Goal: Connect with others: Ask a question

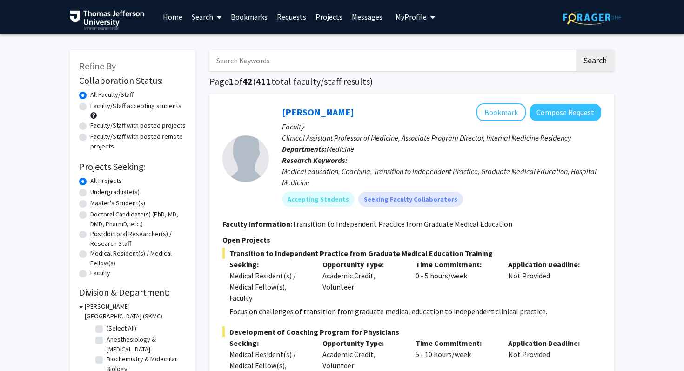
click at [460, 59] on input "Search Keywords" at bounding box center [391, 60] width 365 height 21
type input "[PERSON_NAME]"
click at [576, 50] on button "Search" at bounding box center [595, 60] width 38 height 21
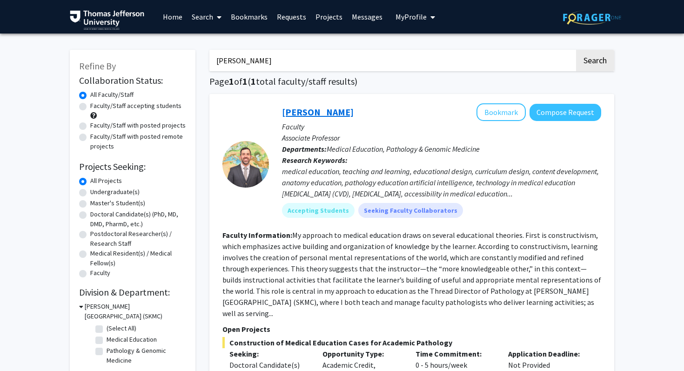
click at [340, 113] on link "[PERSON_NAME]" at bounding box center [318, 112] width 72 height 12
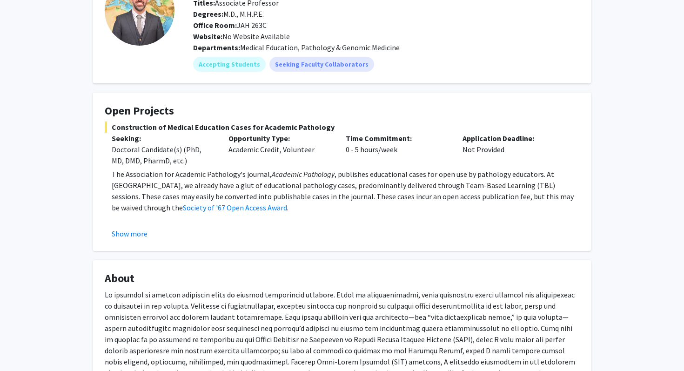
scroll to position [76, 0]
click at [133, 237] on button "Show more" at bounding box center [130, 233] width 36 height 11
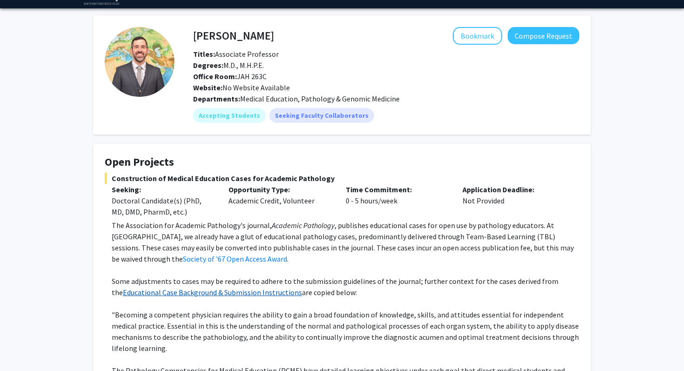
scroll to position [10, 0]
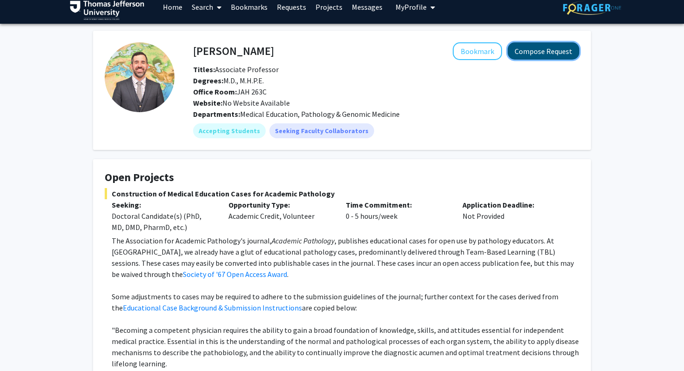
click at [551, 49] on button "Compose Request" at bounding box center [543, 50] width 72 height 17
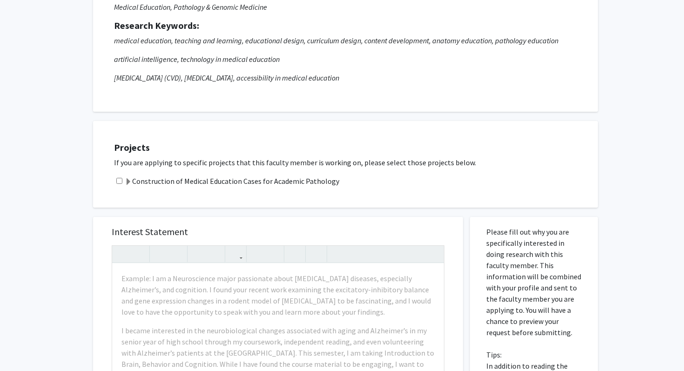
scroll to position [118, 0]
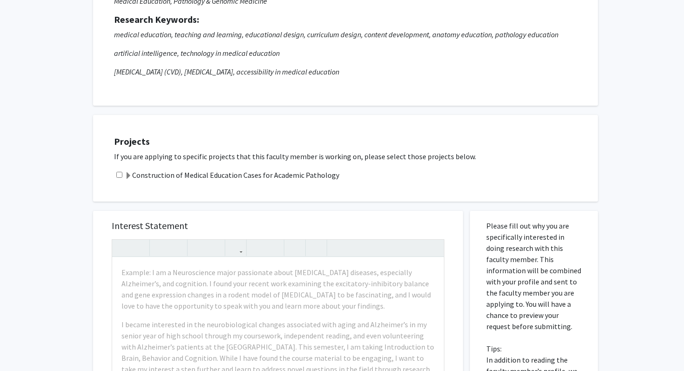
click at [117, 173] on input "checkbox" at bounding box center [119, 175] width 6 height 6
checkbox input "true"
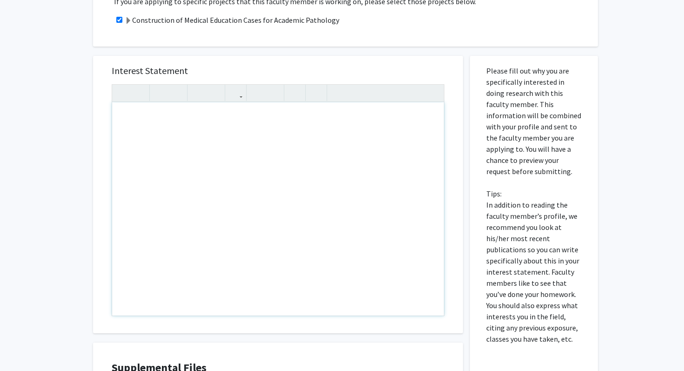
scroll to position [0, 0]
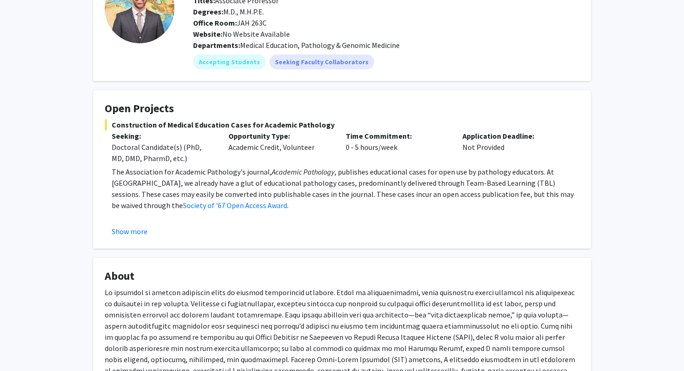
scroll to position [136, 0]
